Goal: Register for event/course

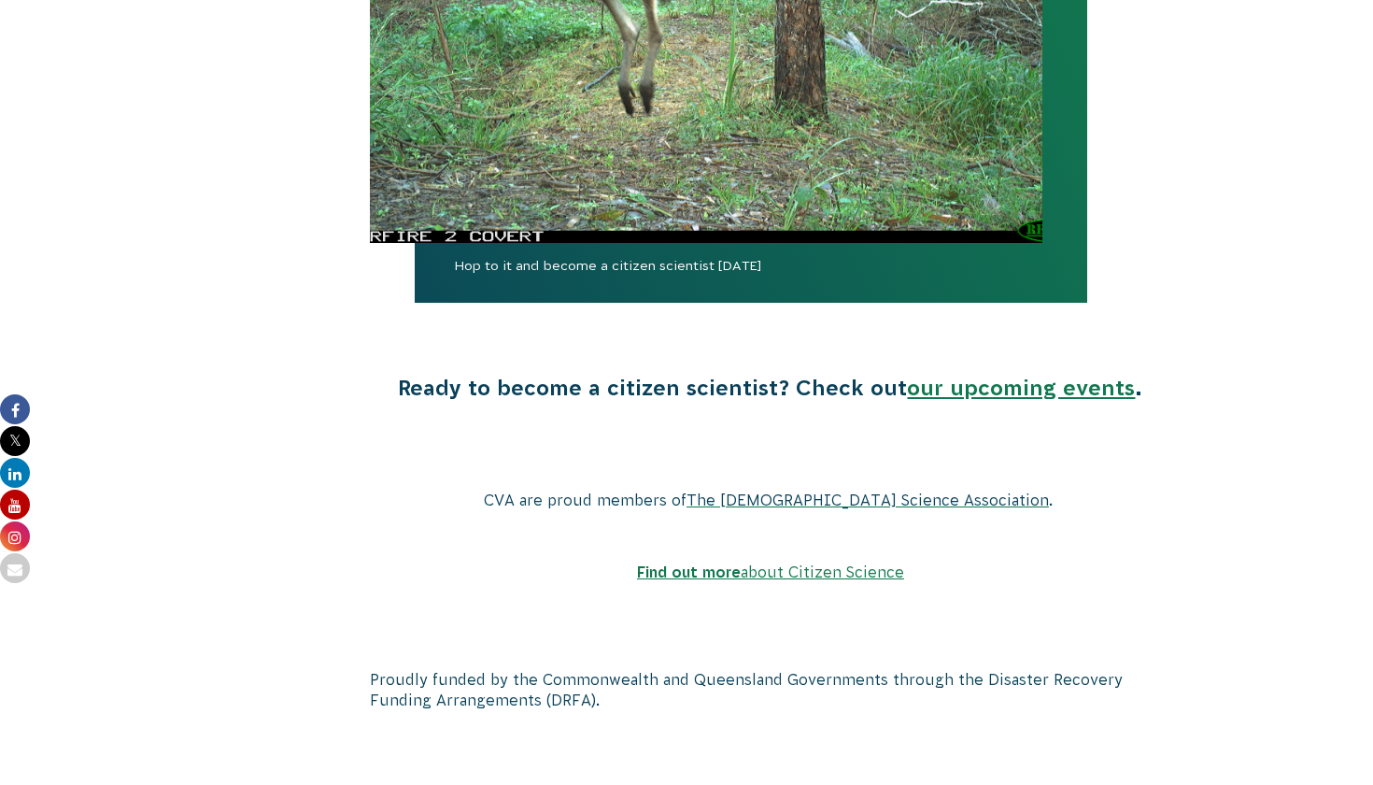
scroll to position [3433, 0]
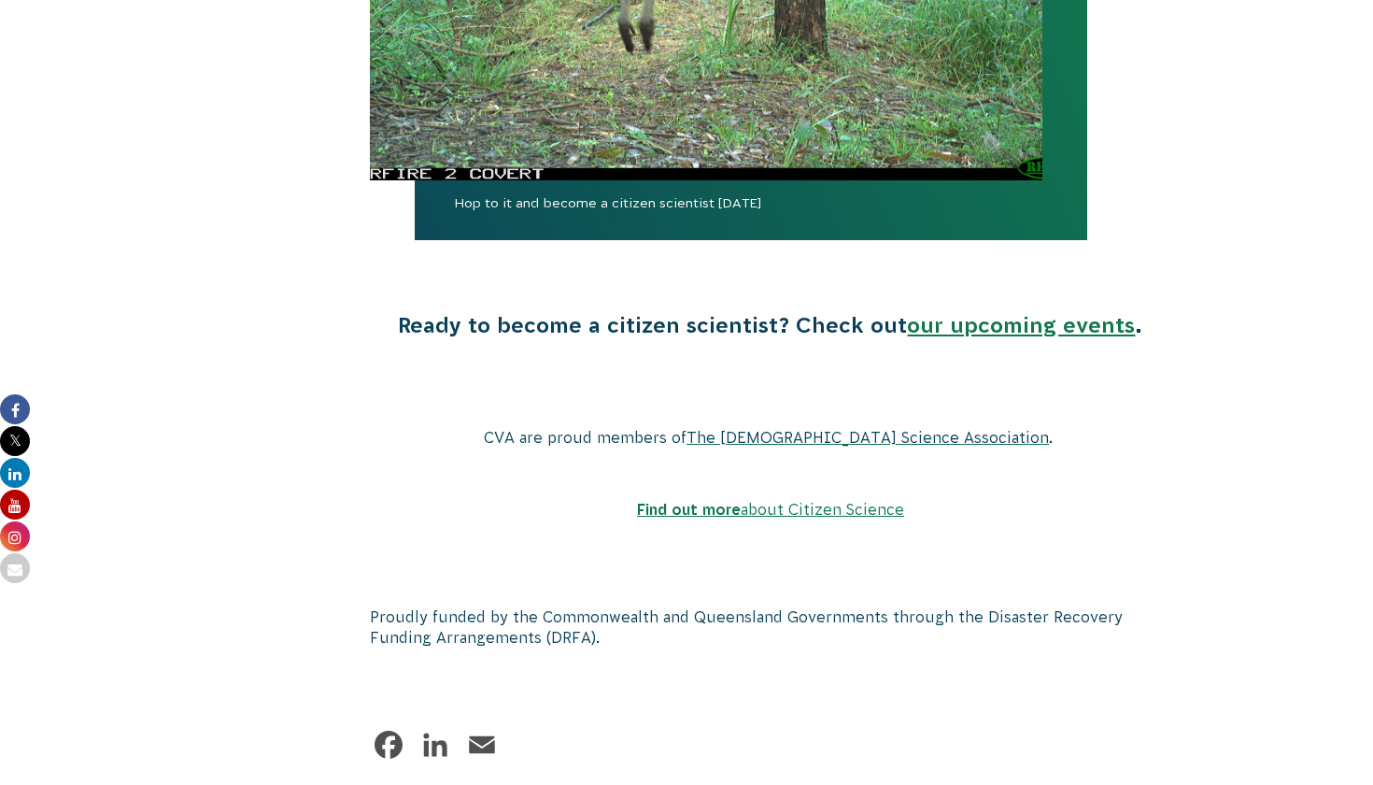
click at [982, 313] on link "our upcoming events" at bounding box center [1021, 325] width 228 height 24
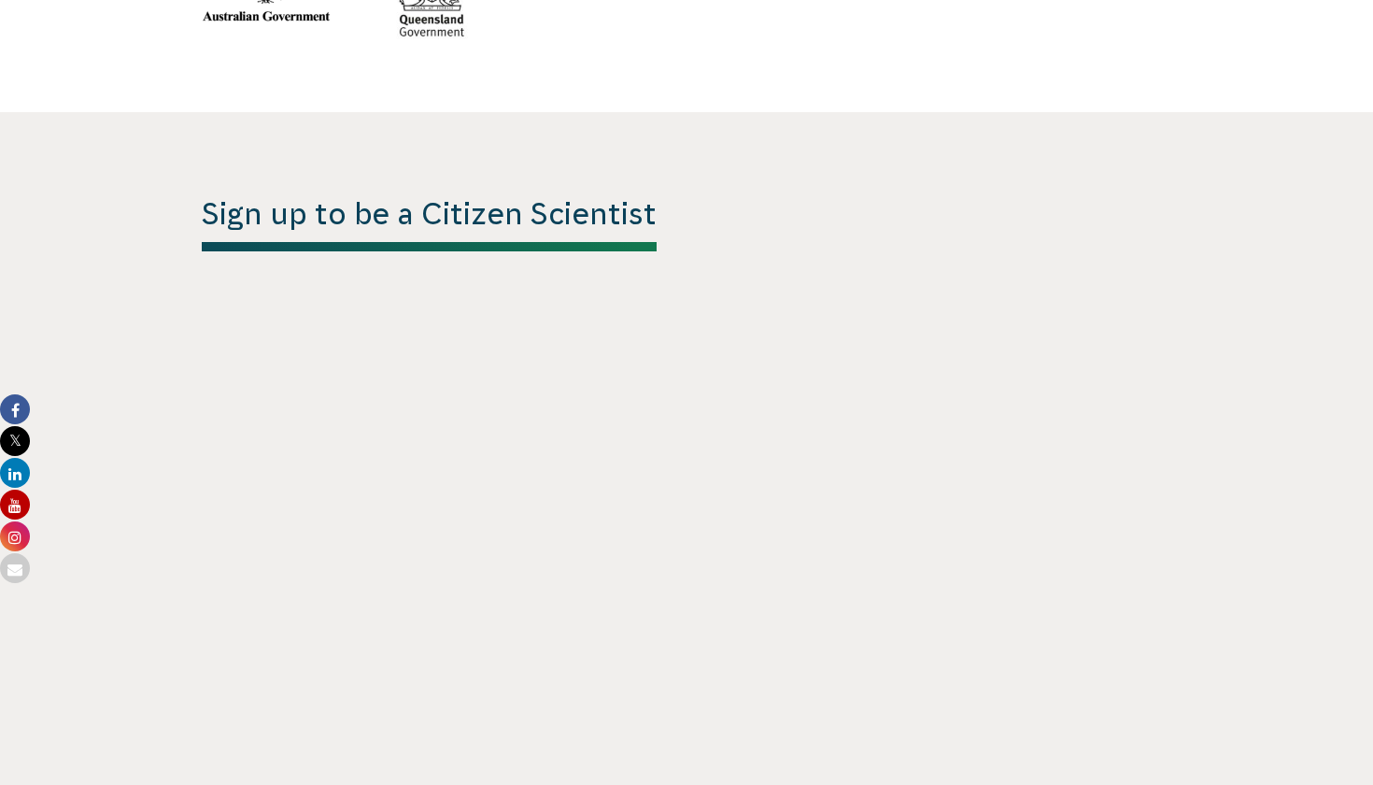
scroll to position [4431, 0]
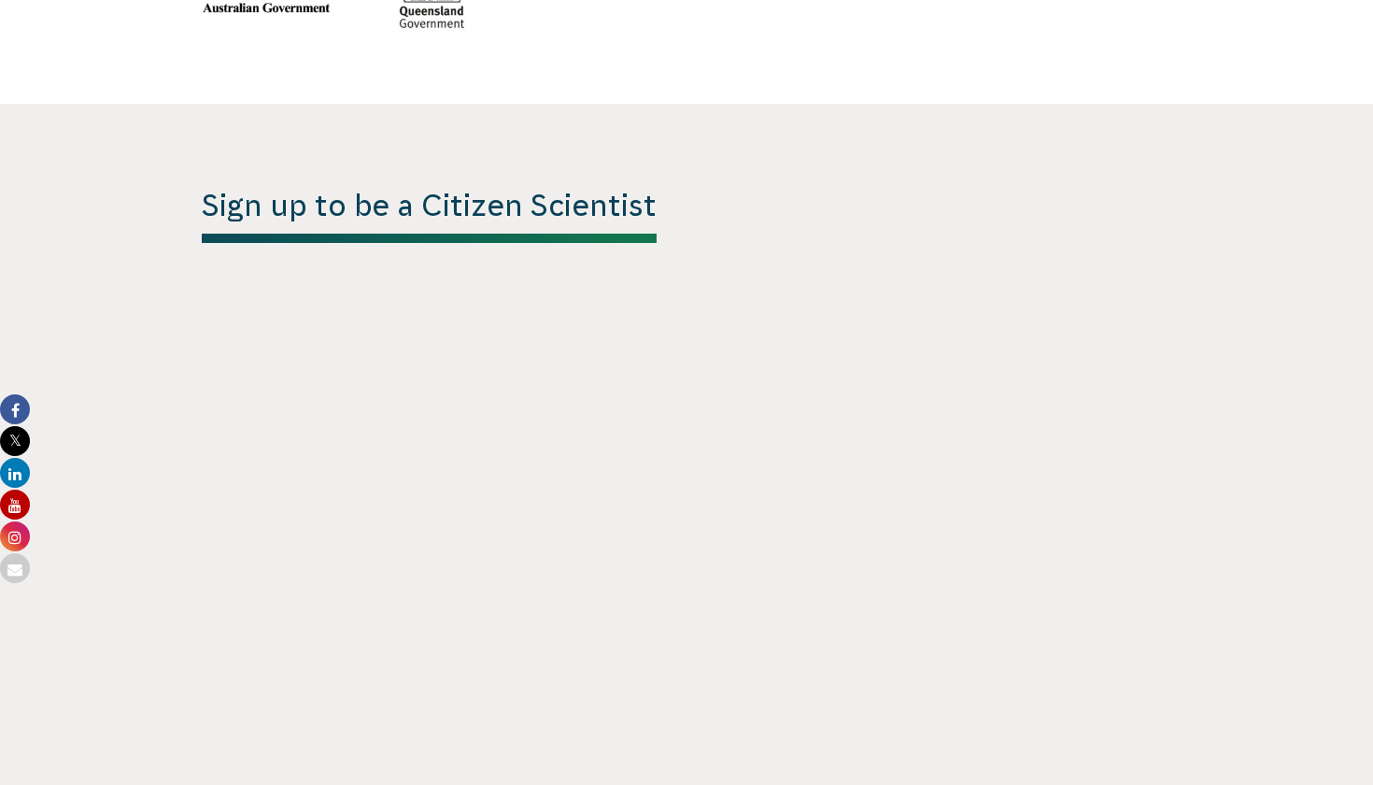
click at [397, 188] on h1 "Sign up to be a Citizen Scientist" at bounding box center [429, 215] width 455 height 55
click at [227, 188] on h1 "Sign up to be a Citizen Scientist" at bounding box center [429, 215] width 455 height 55
click at [327, 188] on h1 "Sign up to be a Citizen Scientist" at bounding box center [429, 215] width 455 height 55
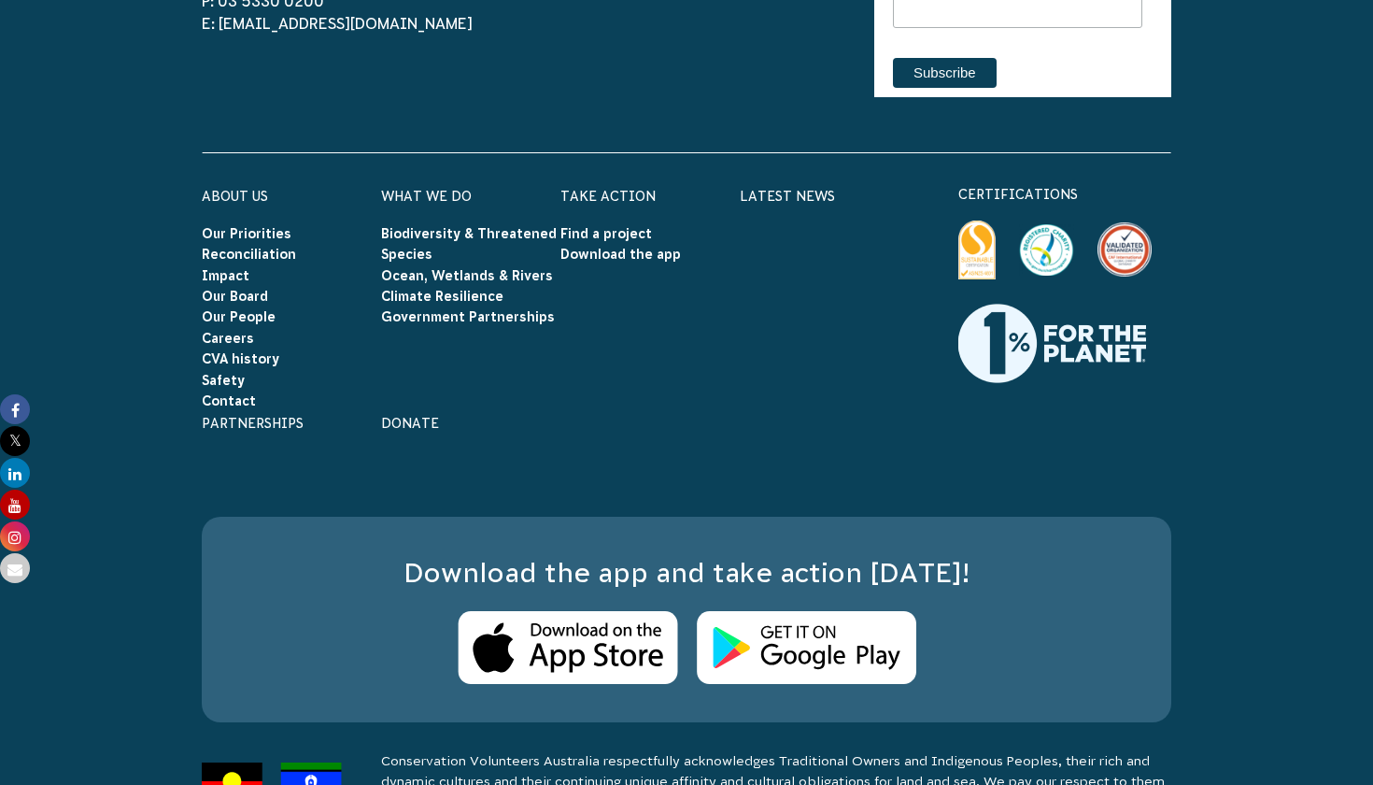
scroll to position [5393, 0]
click at [587, 612] on img at bounding box center [568, 649] width 220 height 74
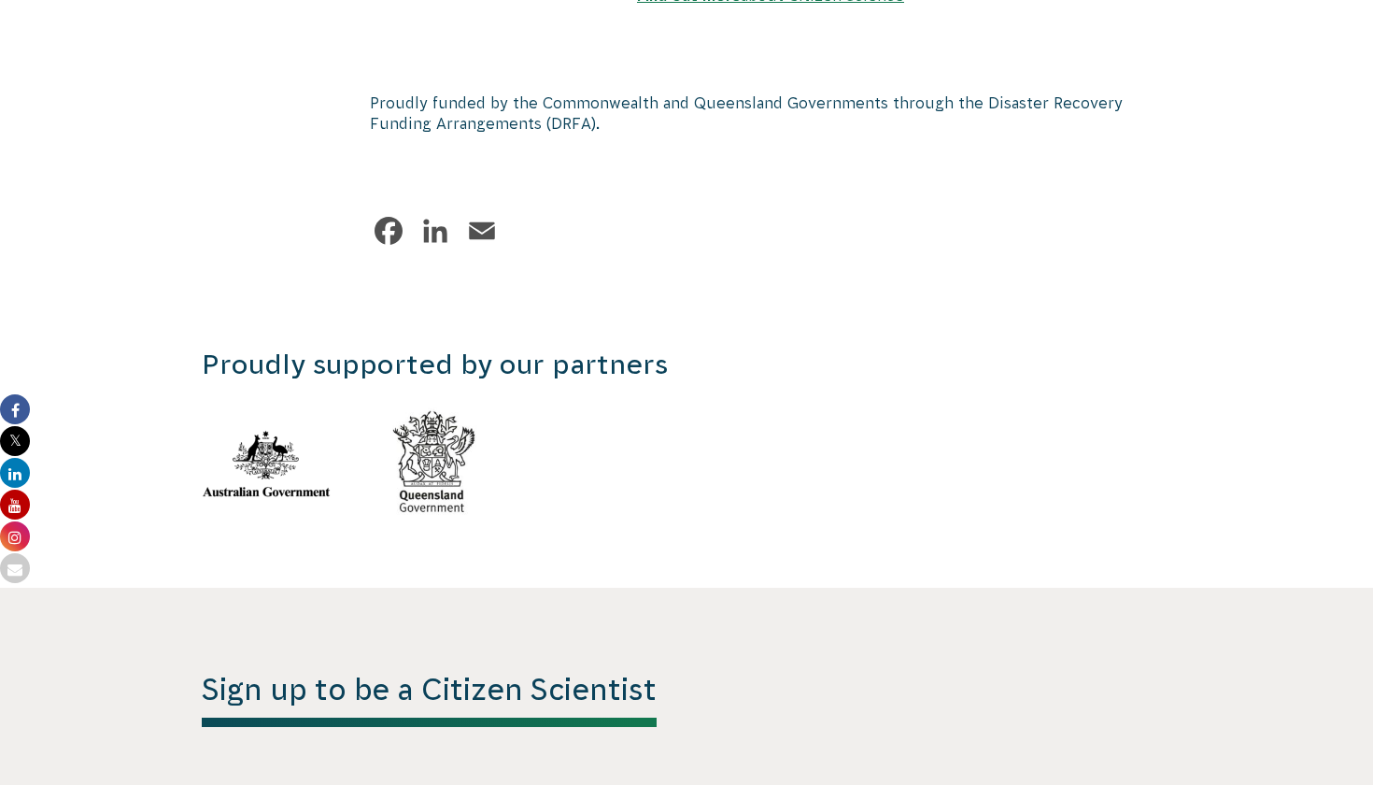
scroll to position [3896, 0]
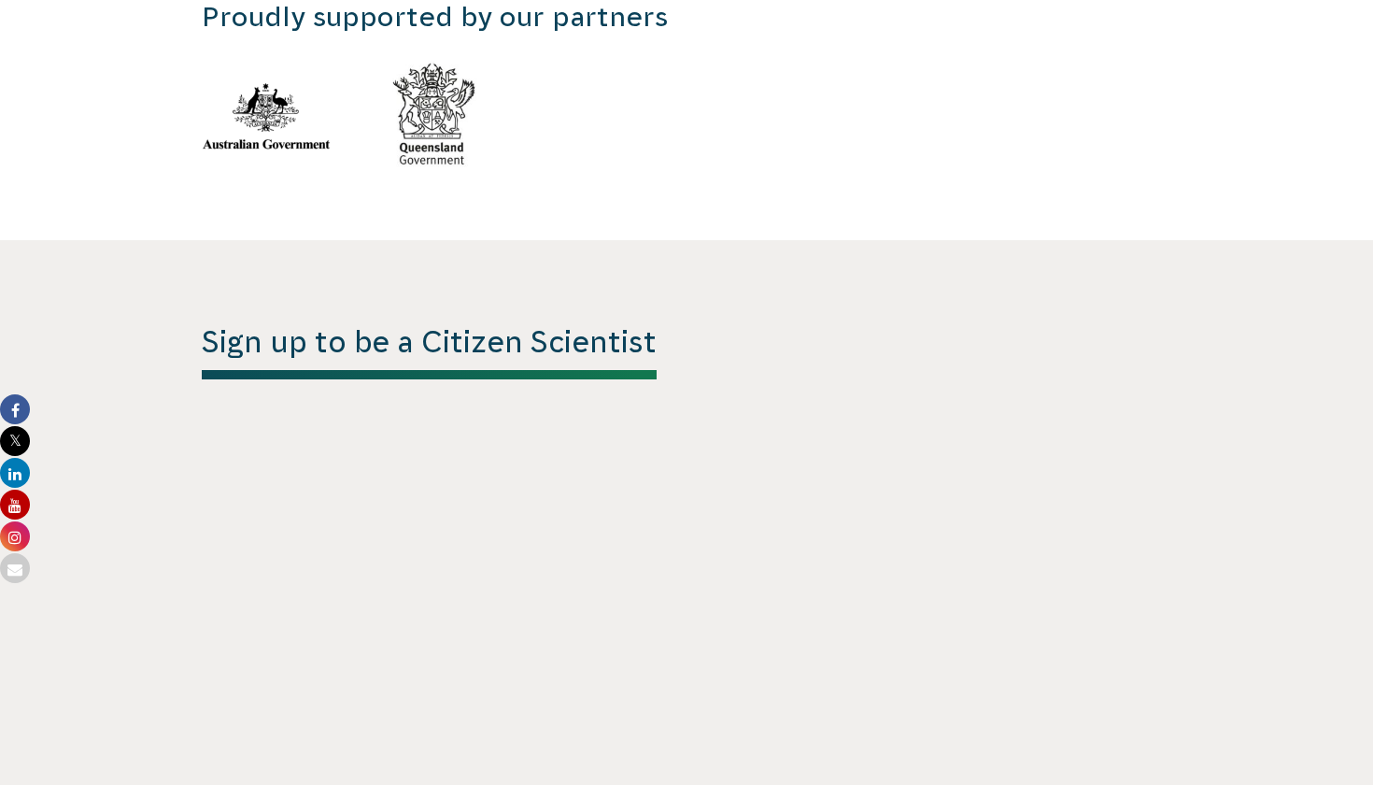
scroll to position [4319, 0]
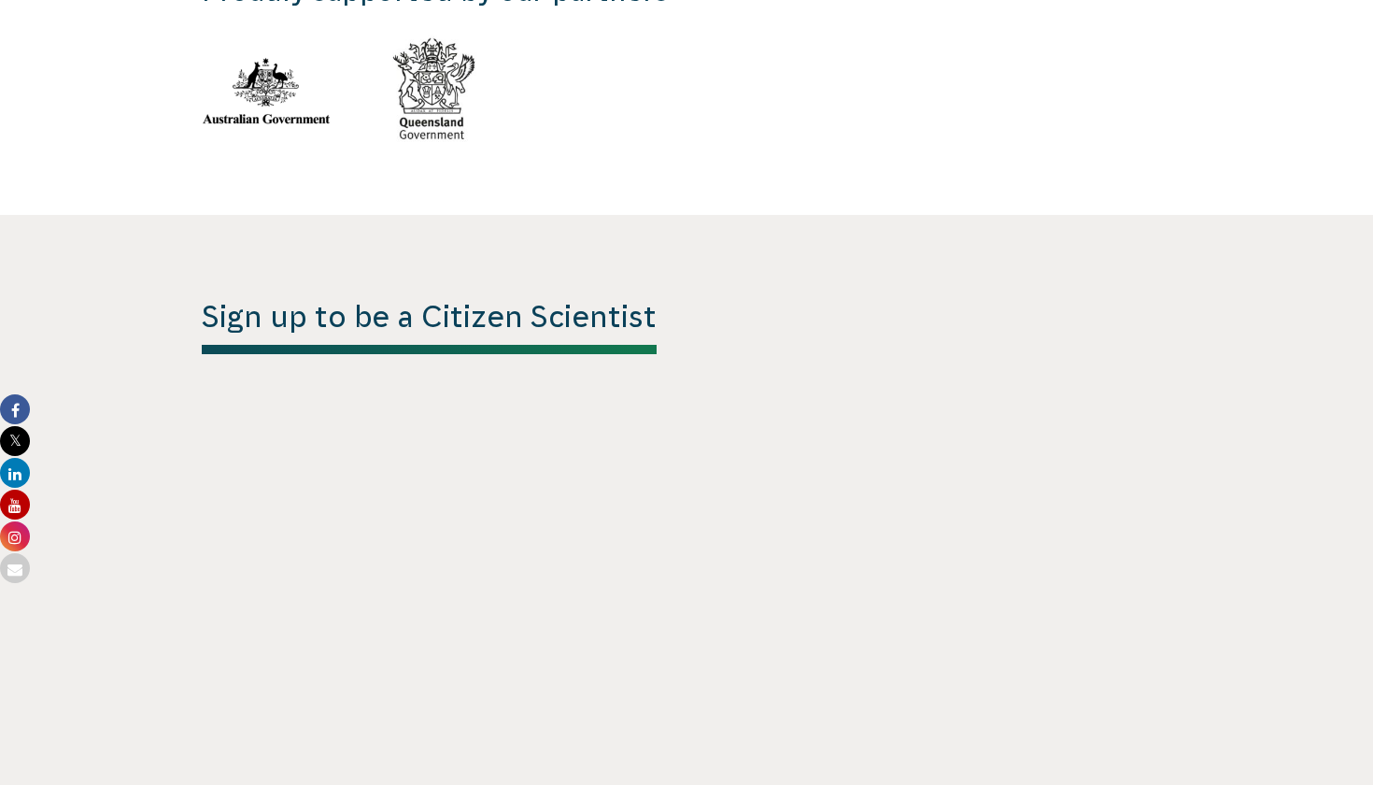
click at [484, 299] on h1 "Sign up to be a Citizen Scientist" at bounding box center [429, 326] width 455 height 55
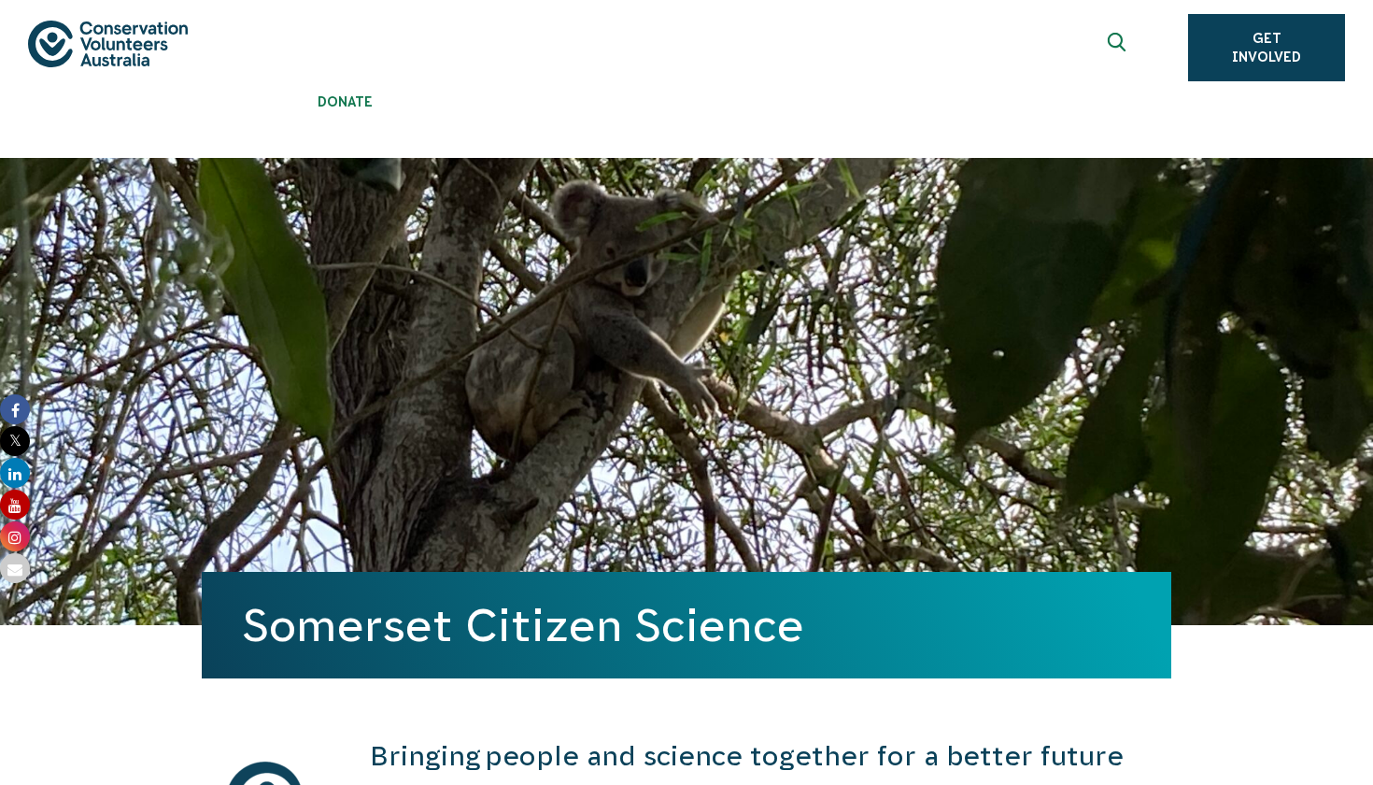
scroll to position [68, 0]
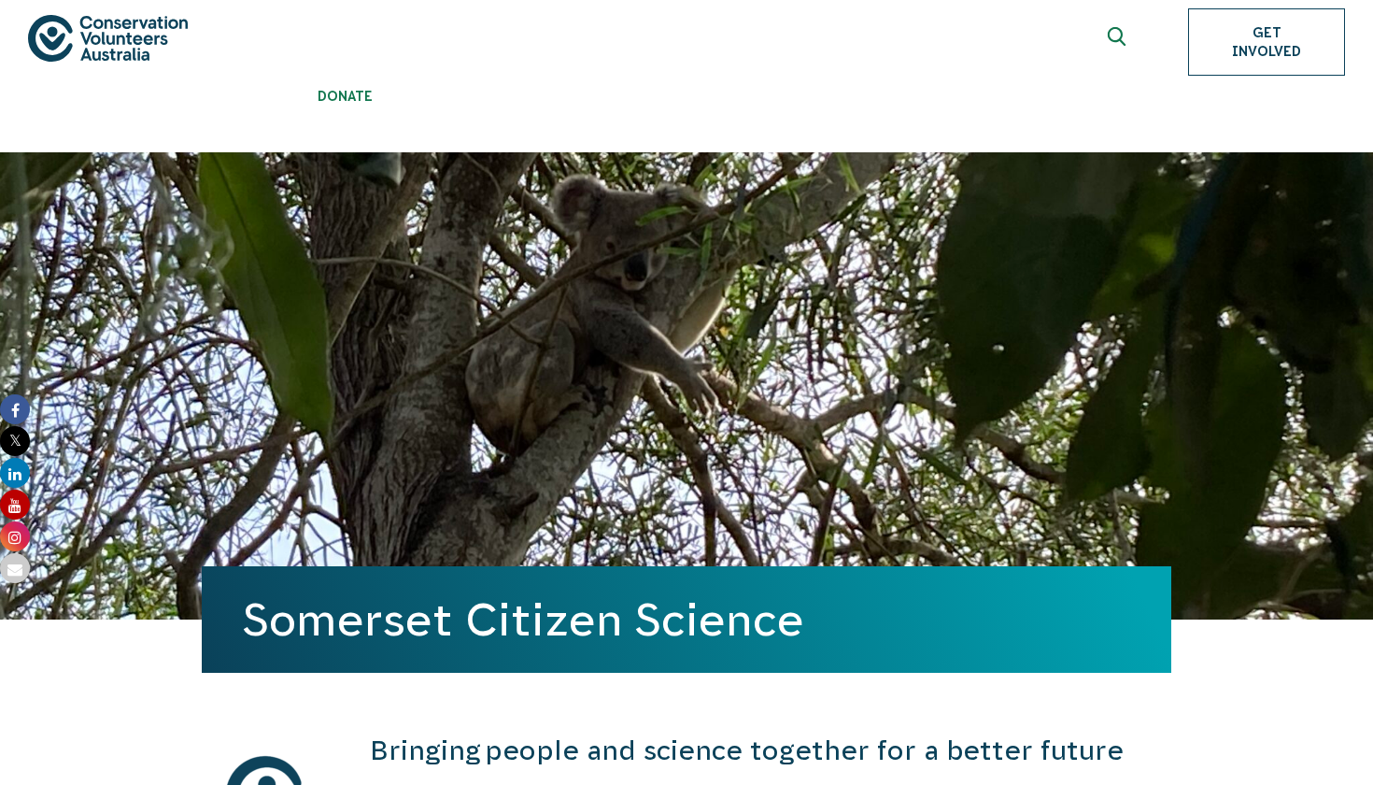
click at [1258, 31] on link "Get Involved" at bounding box center [1266, 41] width 157 height 67
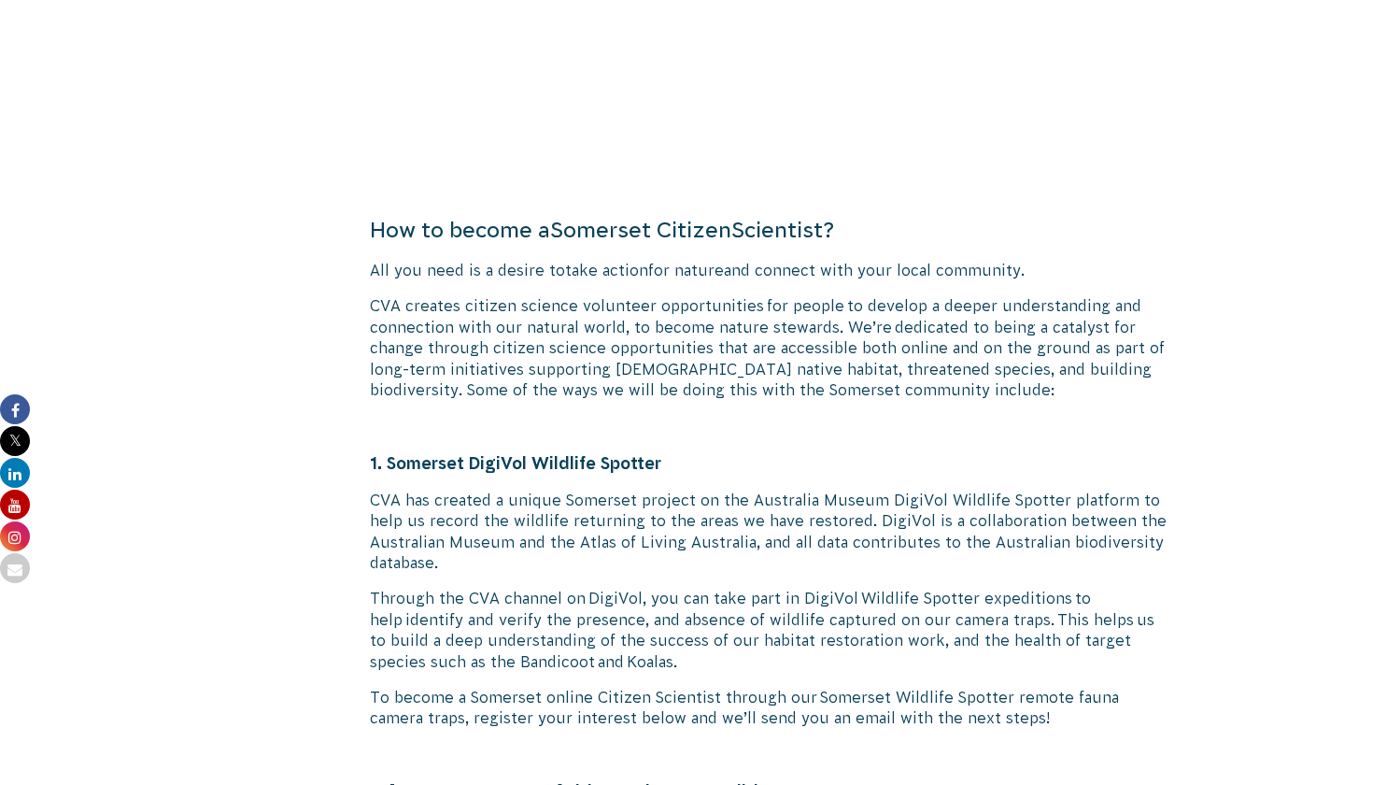
scroll to position [2137, 0]
drag, startPoint x: 388, startPoint y: 436, endPoint x: 674, endPoint y: 437, distance: 286.7
click at [674, 450] on h6 "1. Somerset DigiVol Wildlife Spotter" at bounding box center [770, 461] width 801 height 23
copy span "Somerset DigiVol Wildlife Spotter"
click at [1067, 306] on p "CVA creates citizen science volunteer opportunities for people to develop a dee…" at bounding box center [770, 346] width 801 height 105
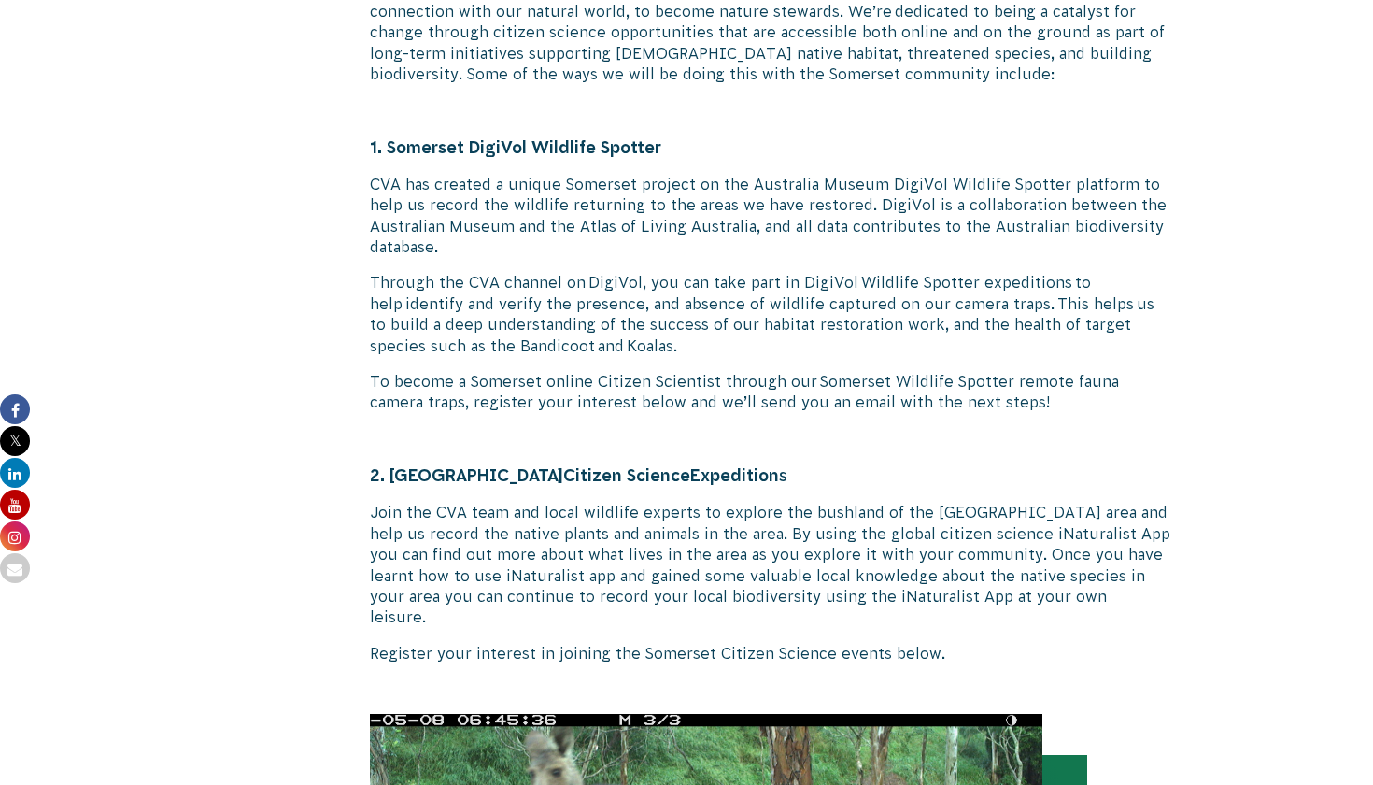
scroll to position [2469, 0]
